Goal: Task Accomplishment & Management: Manage account settings

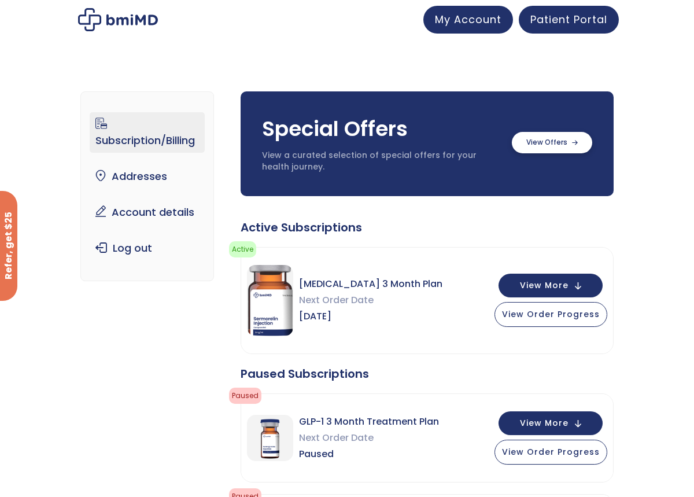
click at [546, 150] on label at bounding box center [552, 142] width 80 height 21
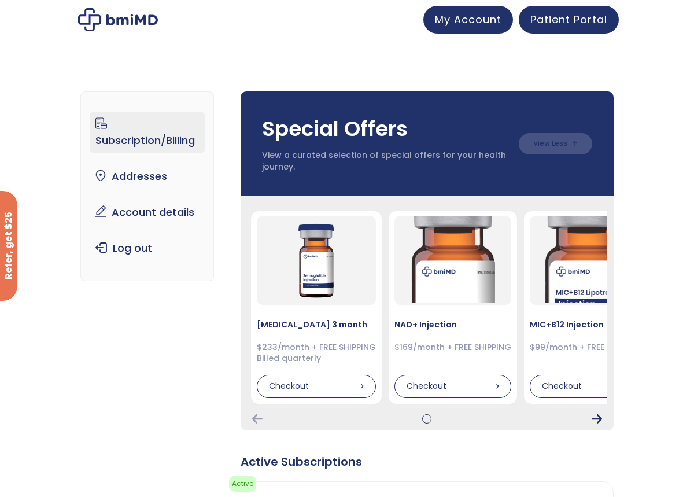
click at [601, 420] on icon "Next Card" at bounding box center [597, 418] width 10 height 9
click at [601, 419] on icon "Next Card" at bounding box center [597, 418] width 10 height 9
click at [256, 419] on icon "Previous Card" at bounding box center [257, 418] width 10 height 9
click at [256, 418] on icon "Previous Card" at bounding box center [257, 418] width 10 height 9
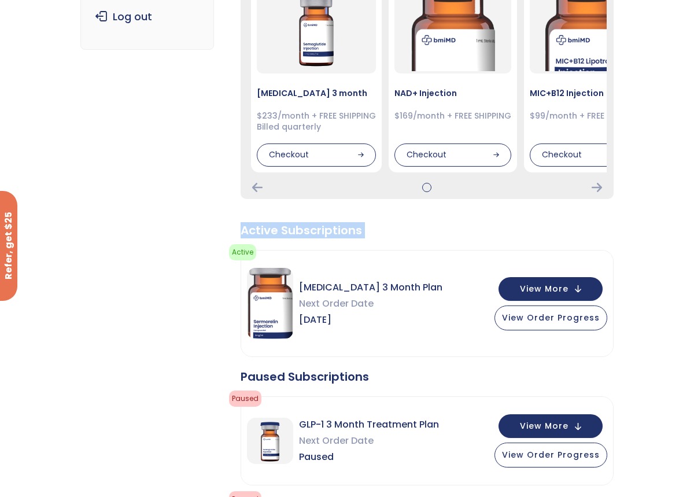
scroll to position [463, 0]
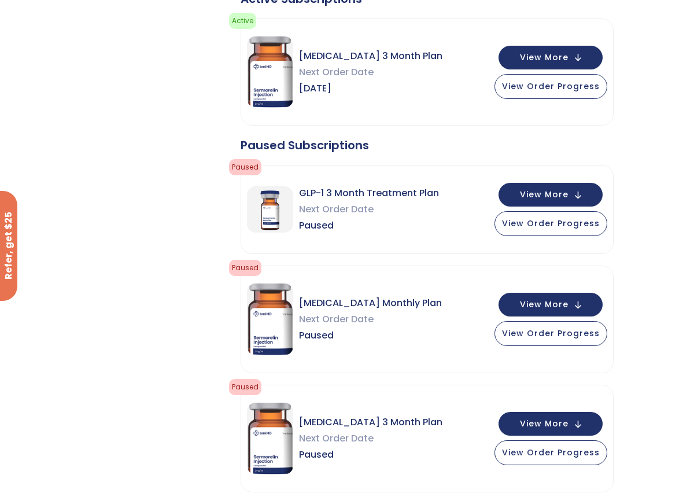
click at [332, 213] on span "Next Order Date" at bounding box center [369, 209] width 140 height 16
click at [329, 209] on span "Next Order Date" at bounding box center [369, 209] width 140 height 16
click at [572, 229] on button "View Order Progress" at bounding box center [551, 222] width 113 height 25
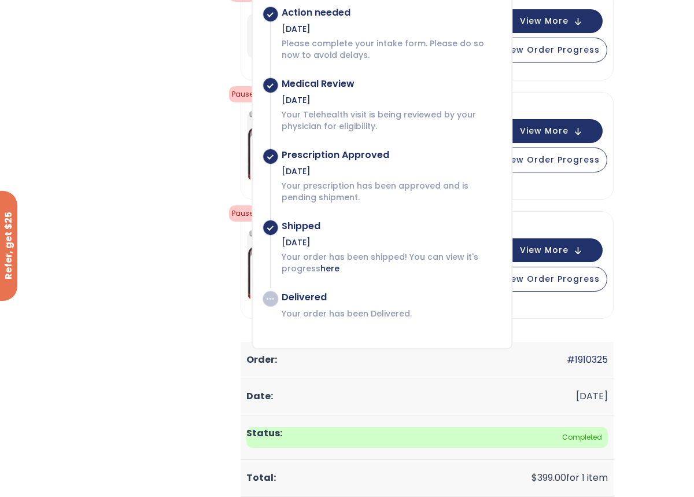
scroll to position [694, 0]
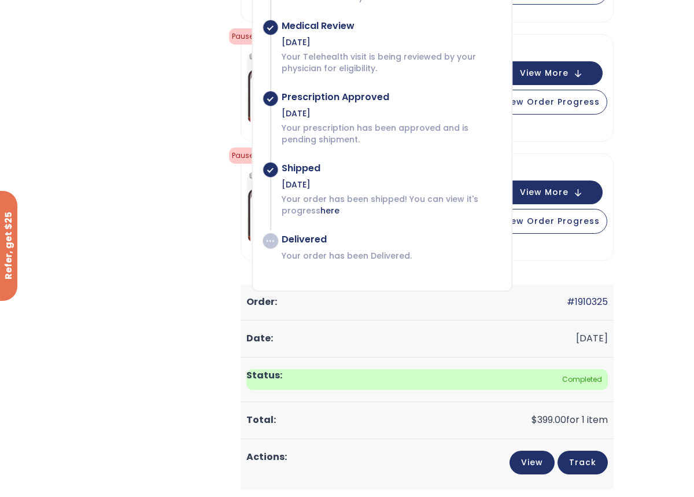
click at [595, 137] on div "[MEDICAL_DATA] Monthly Plan Next Order Date Paused View More View Order Progress" at bounding box center [427, 88] width 372 height 106
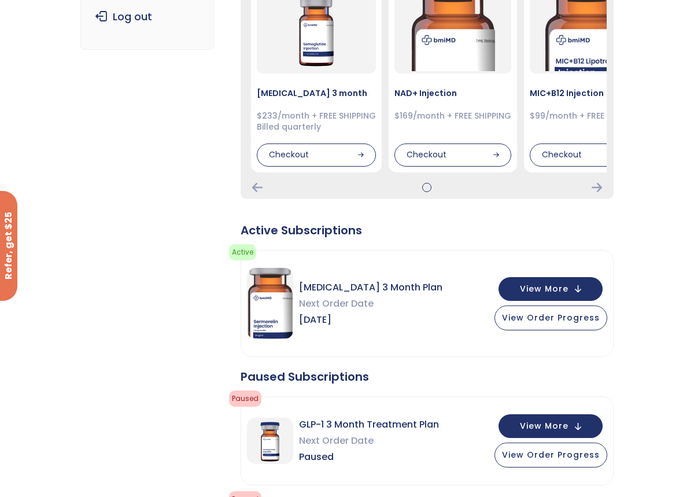
scroll to position [0, 0]
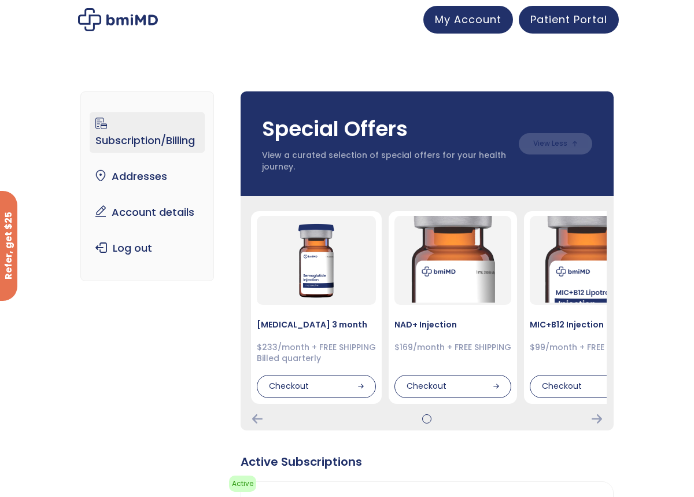
click at [160, 137] on link "Subscription/Billing" at bounding box center [147, 132] width 115 height 41
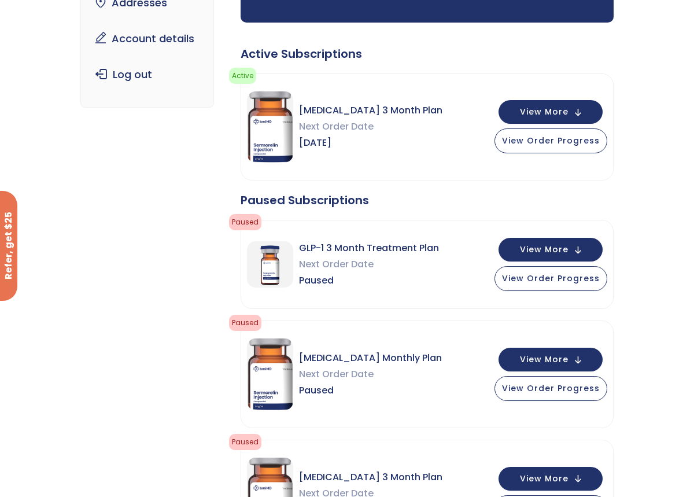
scroll to position [231, 0]
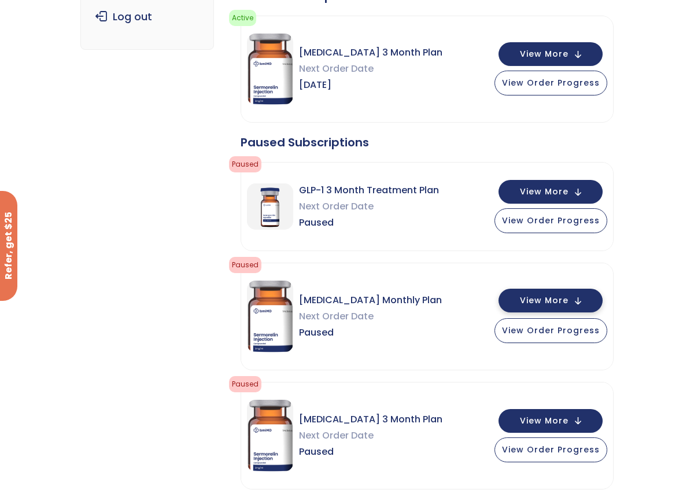
click at [560, 299] on span "View More" at bounding box center [544, 301] width 49 height 8
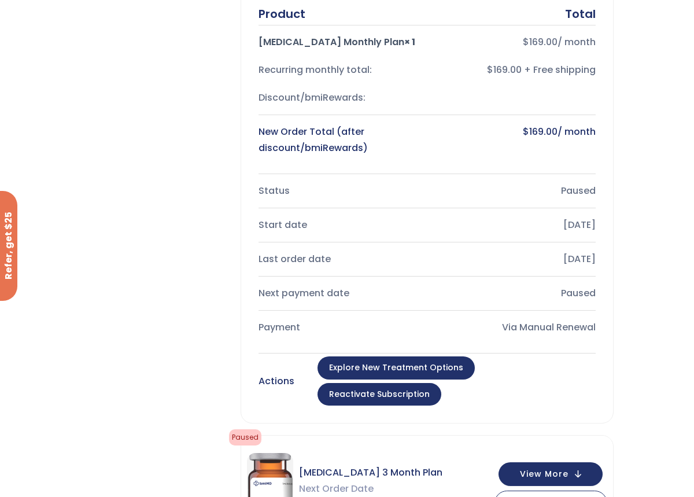
scroll to position [694, 0]
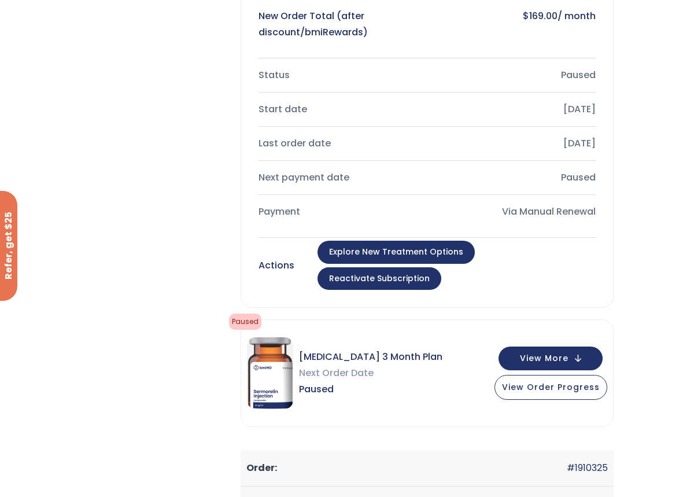
click at [441, 267] on link "Reactivate Subscription" at bounding box center [380, 278] width 124 height 23
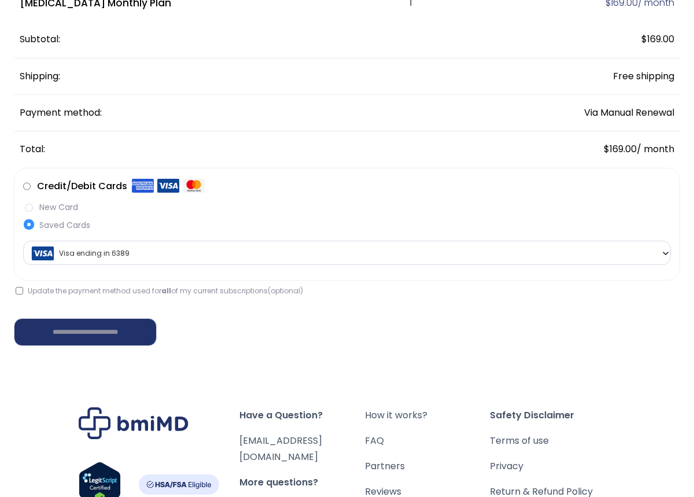
scroll to position [231, 0]
